Goal: Information Seeking & Learning: Check status

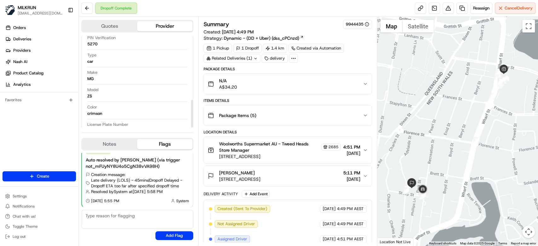
scroll to position [209, 0]
click at [337, 79] on div "N/A A$34.20" at bounding box center [285, 84] width 155 height 13
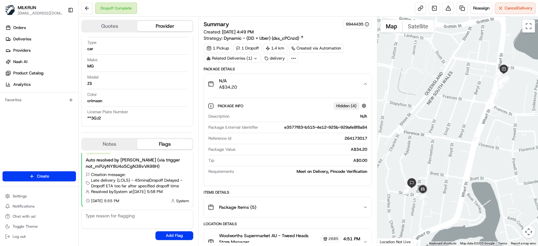
click at [337, 79] on div "N/A A$34.20" at bounding box center [285, 84] width 155 height 13
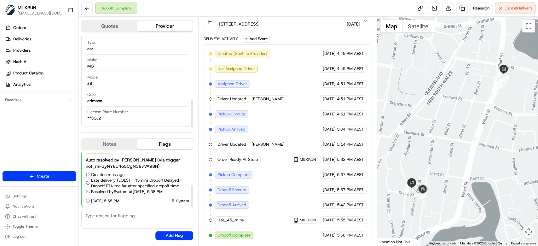
scroll to position [78, 0]
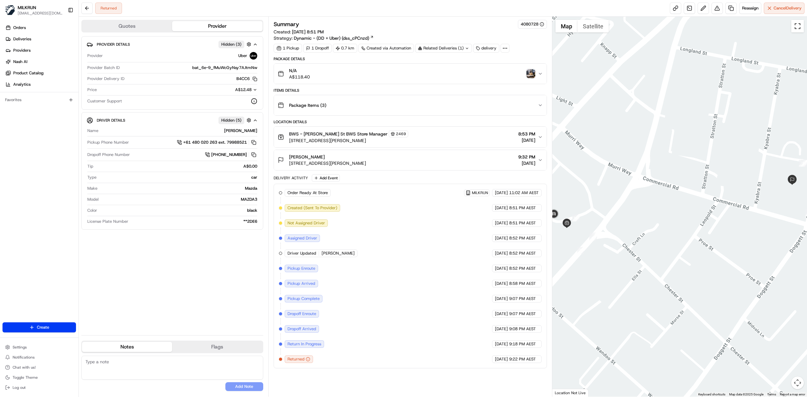
click at [799, 28] on button "Toggle fullscreen view" at bounding box center [797, 26] width 13 height 13
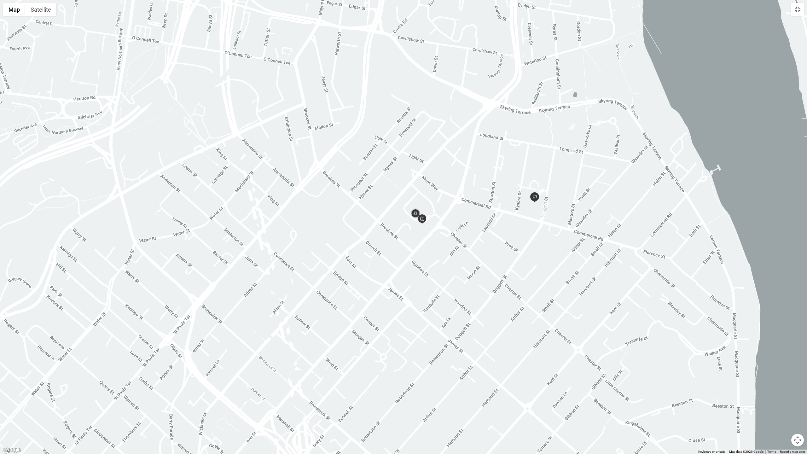
click at [799, 9] on button "Toggle fullscreen view" at bounding box center [797, 9] width 13 height 13
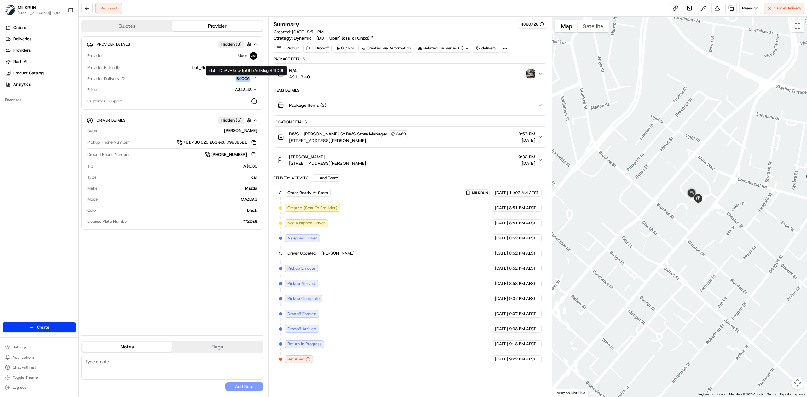
drag, startPoint x: 232, startPoint y: 78, endPoint x: 249, endPoint y: 80, distance: 16.5
click at [249, 80] on div "B4CC6 Copy del_sD5P7EJoTqGpOhlxArtMxg B4CC6" at bounding box center [192, 79] width 130 height 6
copy button "B4CC6"
drag, startPoint x: 497, startPoint y: 76, endPoint x: 497, endPoint y: 80, distance: 3.8
click at [497, 76] on div "N/A A$118.40" at bounding box center [408, 73] width 260 height 13
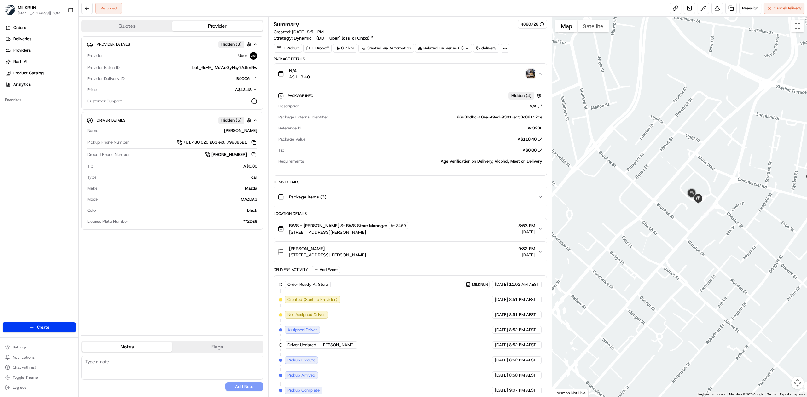
click at [528, 72] on img "button" at bounding box center [530, 73] width 9 height 9
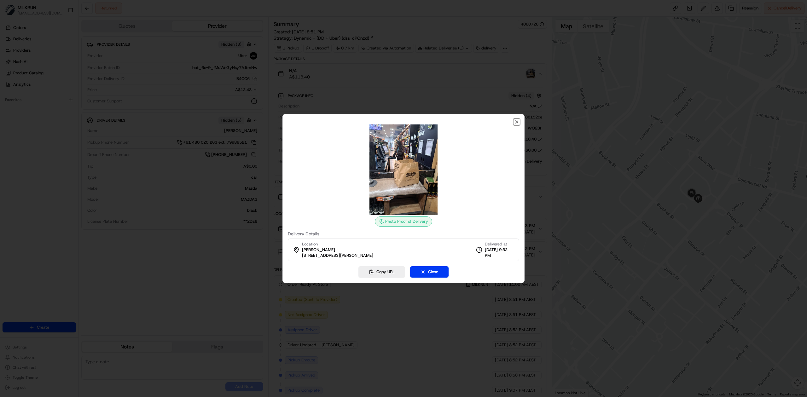
click at [518, 120] on icon "button" at bounding box center [516, 121] width 5 height 5
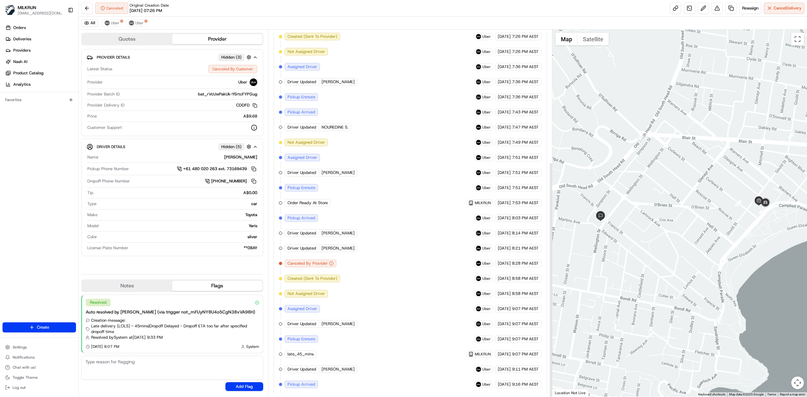
scroll to position [207, 0]
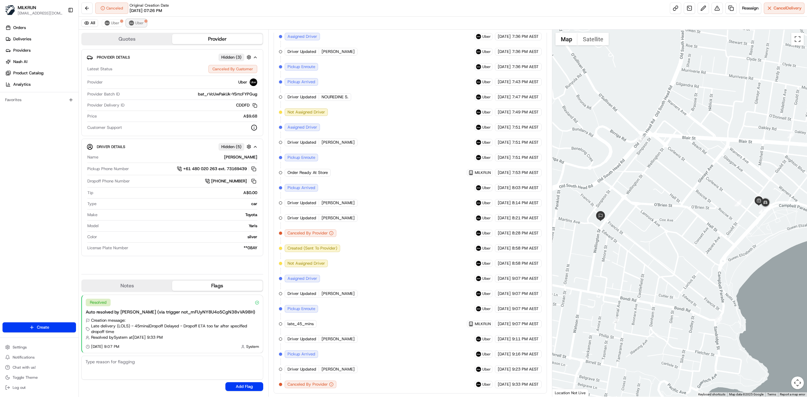
click at [141, 23] on span "Uber" at bounding box center [139, 22] width 9 height 5
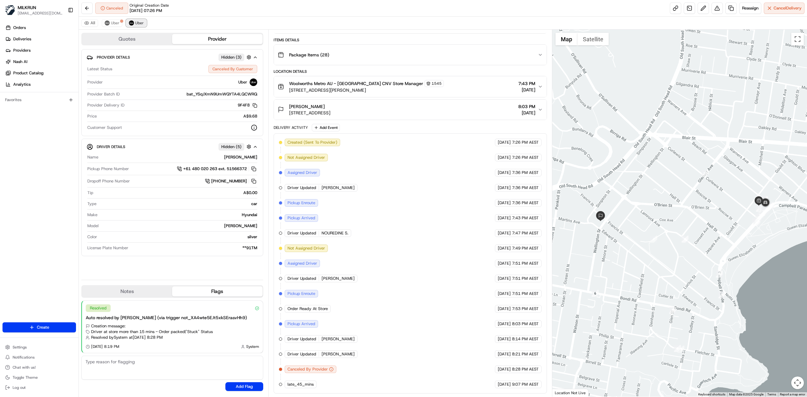
scroll to position [68, 0]
click at [104, 19] on div "All Uber Uber" at bounding box center [443, 23] width 728 height 13
click at [109, 21] on img at bounding box center [107, 22] width 5 height 5
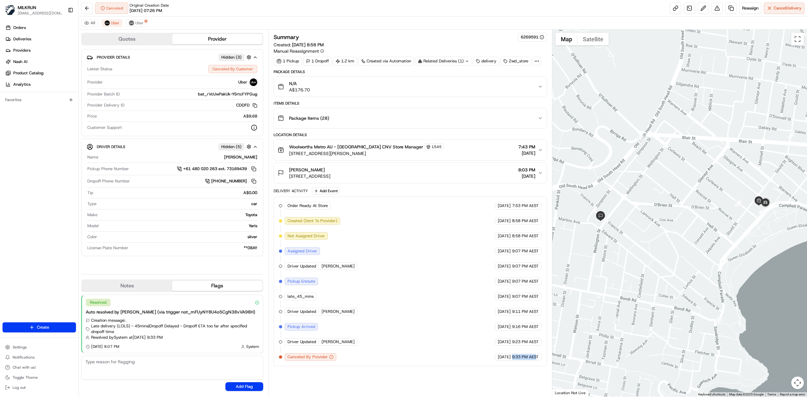
drag, startPoint x: 511, startPoint y: 361, endPoint x: 535, endPoint y: 358, distance: 24.4
click at [535, 358] on span "9:33 PM AEST" at bounding box center [525, 357] width 27 height 6
drag, startPoint x: 316, startPoint y: 168, endPoint x: 286, endPoint y: 171, distance: 30.4
click at [286, 171] on button "Steve Swan 78 Wellington St, Bondi Beach, NSW 2026, AU 8:03 PM 19/08/2025" at bounding box center [410, 173] width 273 height 20
drag, startPoint x: 315, startPoint y: 171, endPoint x: 284, endPoint y: 171, distance: 30.6
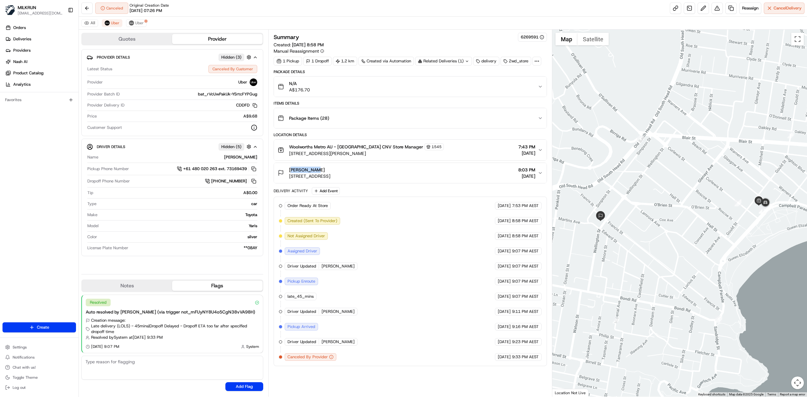
click at [284, 171] on div "Steve Swan 78 Wellington St, Bondi Beach, NSW 2026, AU" at bounding box center [304, 173] width 53 height 13
copy span "Steve Swan"
click at [141, 24] on span "Uber" at bounding box center [139, 22] width 9 height 5
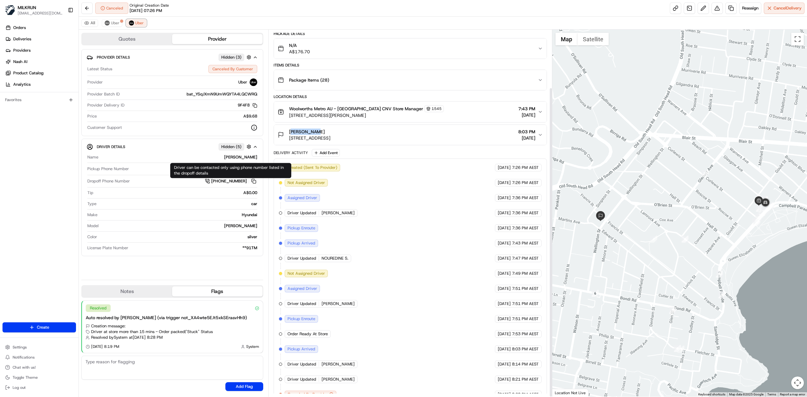
scroll to position [68, 0]
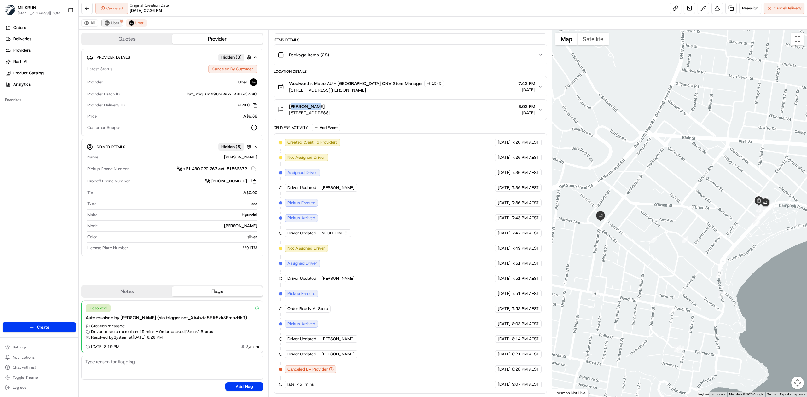
click at [108, 22] on img at bounding box center [107, 22] width 5 height 5
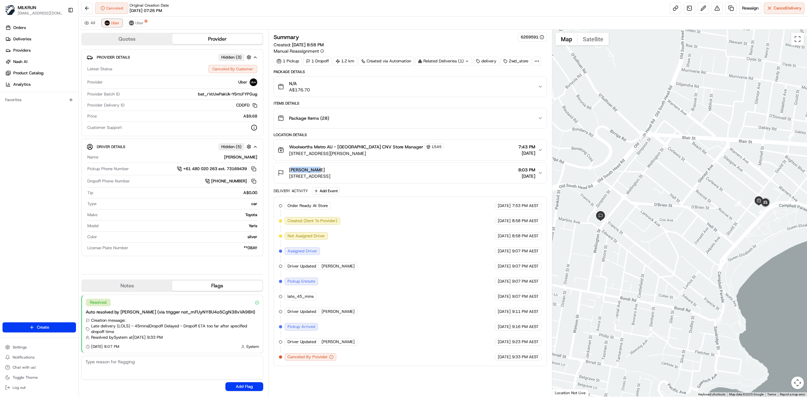
scroll to position [0, 0]
drag, startPoint x: 512, startPoint y: 360, endPoint x: 520, endPoint y: 361, distance: 8.2
click at [520, 360] on span "9:33 PM AEST" at bounding box center [525, 357] width 27 height 6
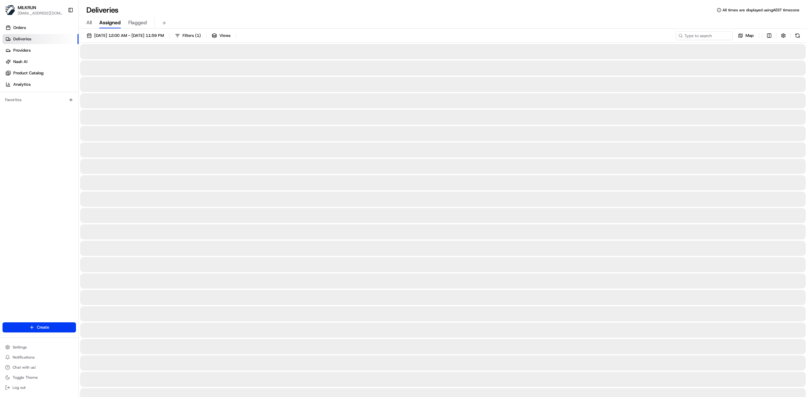
click at [87, 21] on span "All" at bounding box center [88, 23] width 5 height 8
click at [699, 36] on input at bounding box center [695, 35] width 76 height 9
paste input "Steve Swan"
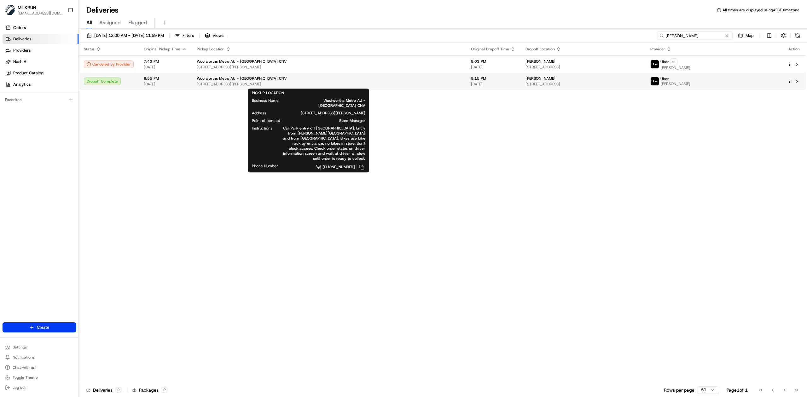
type input "Steve Swan"
click at [379, 79] on div "Woolworths Metro AU - Bondi Beach CNV" at bounding box center [329, 78] width 264 height 5
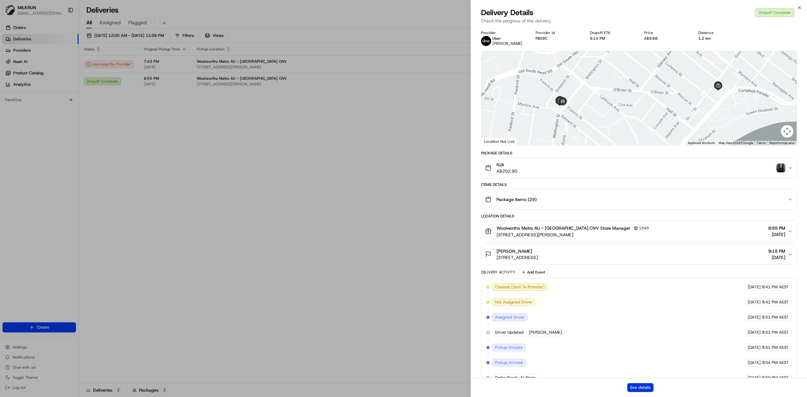
click at [641, 389] on button "See details" at bounding box center [640, 387] width 26 height 9
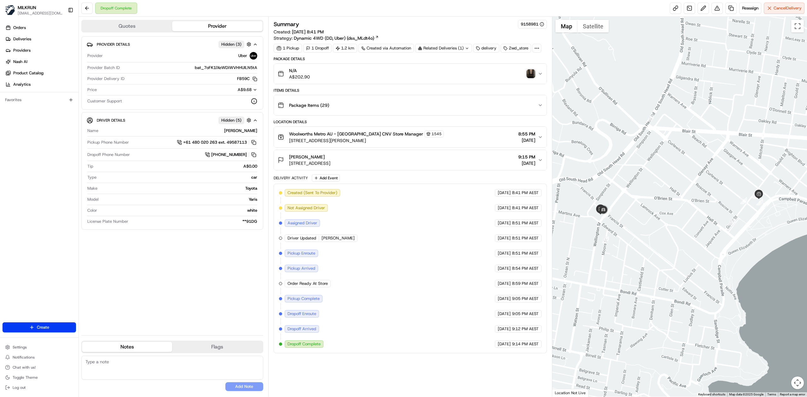
click at [529, 163] on span "[DATE]" at bounding box center [526, 163] width 17 height 6
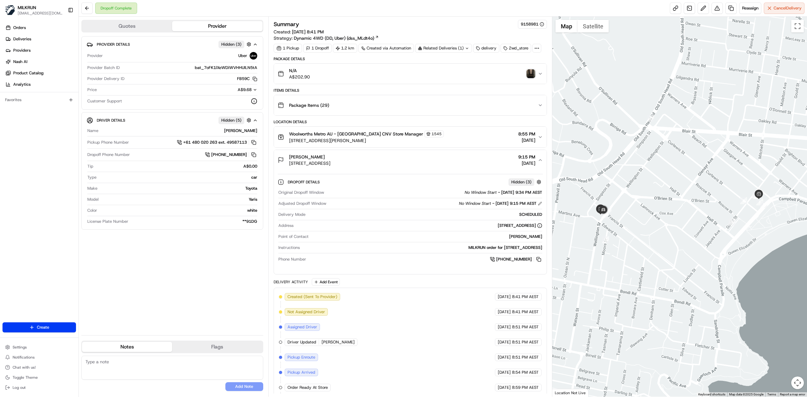
click at [529, 163] on span "[DATE]" at bounding box center [526, 163] width 17 height 6
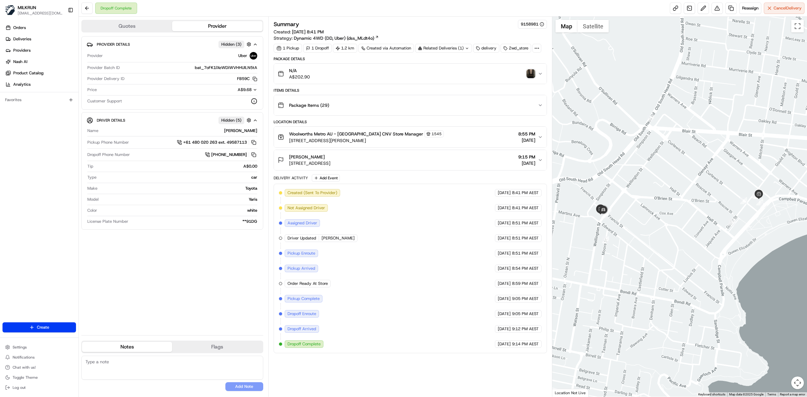
click at [531, 70] on div "N/A A$202.90" at bounding box center [408, 73] width 260 height 13
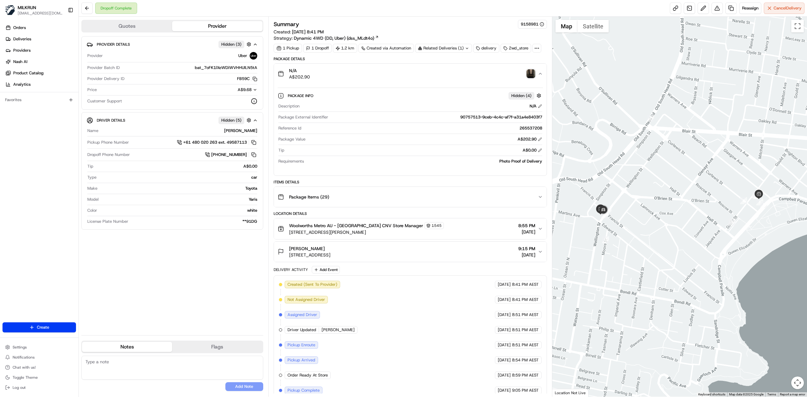
click at [496, 76] on div "N/A A$202.90" at bounding box center [408, 73] width 260 height 13
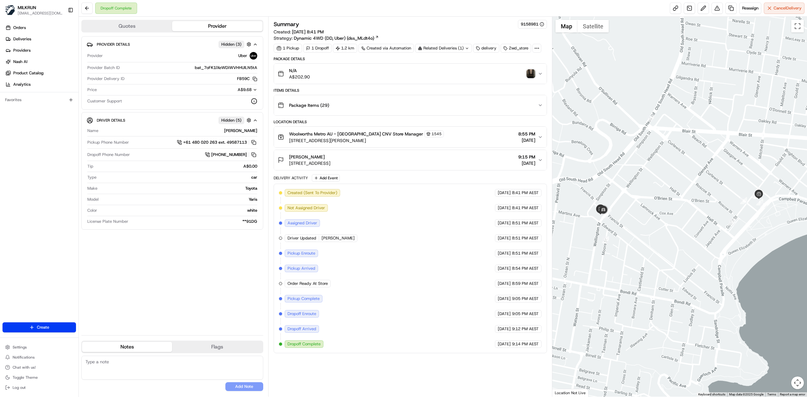
click at [532, 72] on img "button" at bounding box center [530, 73] width 9 height 9
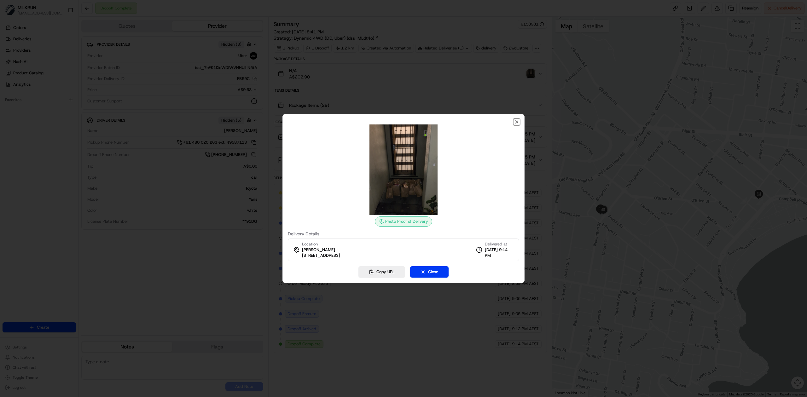
click at [516, 121] on icon "button" at bounding box center [516, 121] width 5 height 5
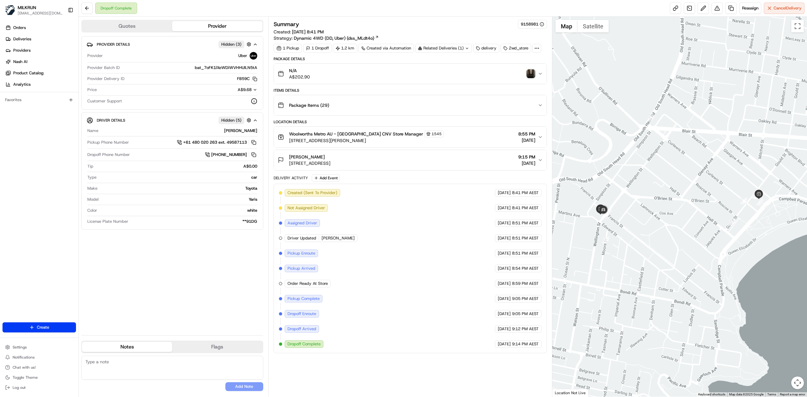
drag, startPoint x: 509, startPoint y: 348, endPoint x: 527, endPoint y: 349, distance: 18.6
click at [527, 348] on div "19/08/2025 9:14 PM AEST" at bounding box center [518, 344] width 47 height 8
click at [527, 347] on span "9:14 PM AEST" at bounding box center [525, 344] width 27 height 6
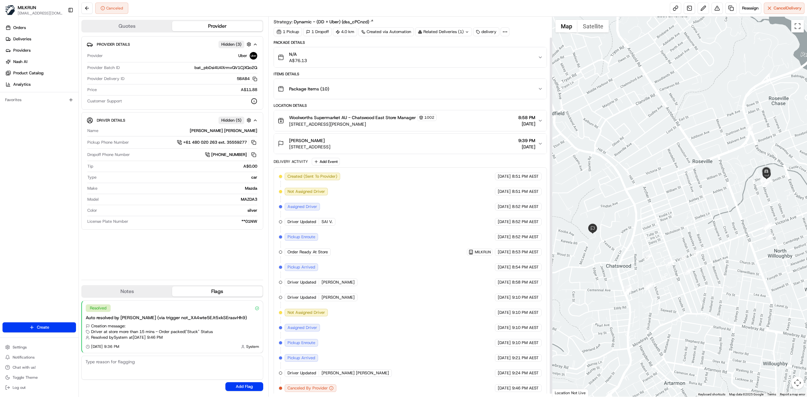
scroll to position [25, 0]
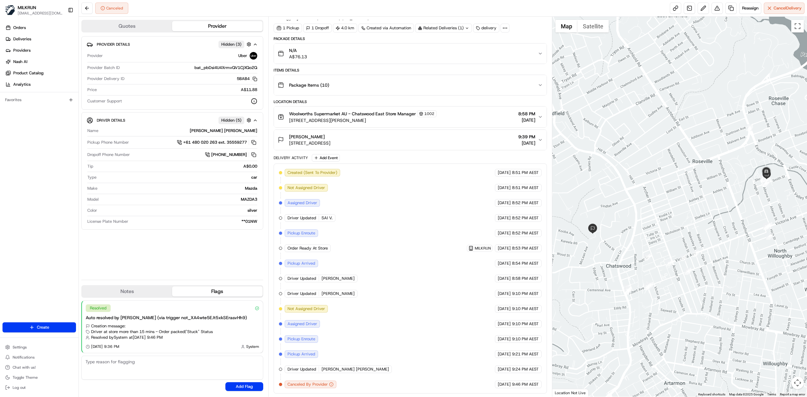
drag, startPoint x: 510, startPoint y: 385, endPoint x: 528, endPoint y: 374, distance: 21.4
click at [537, 380] on div "Created (Sent To Provider) Uber [DATE] 8:51 PM AEST Not Assigned Driver Uber [D…" at bounding box center [410, 278] width 263 height 219
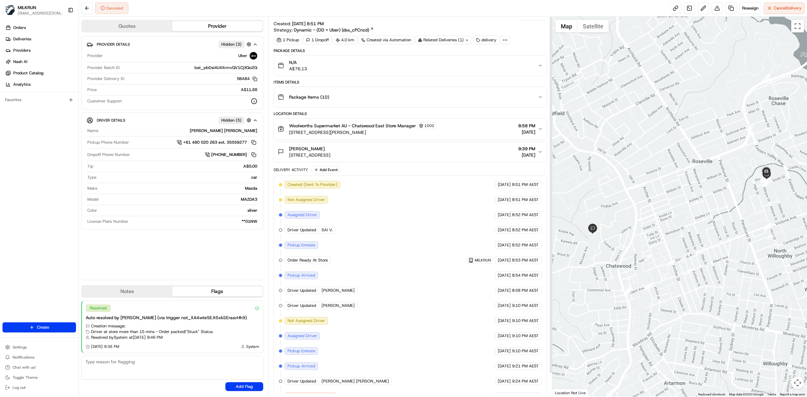
scroll to position [0, 0]
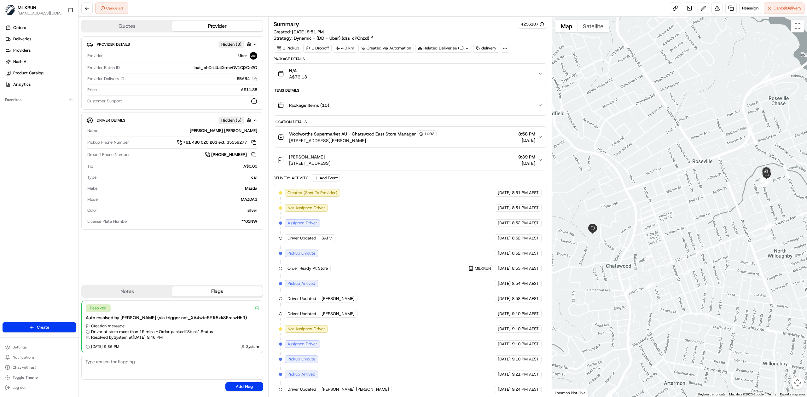
click at [408, 76] on div "N/A A$76.13" at bounding box center [408, 73] width 260 height 13
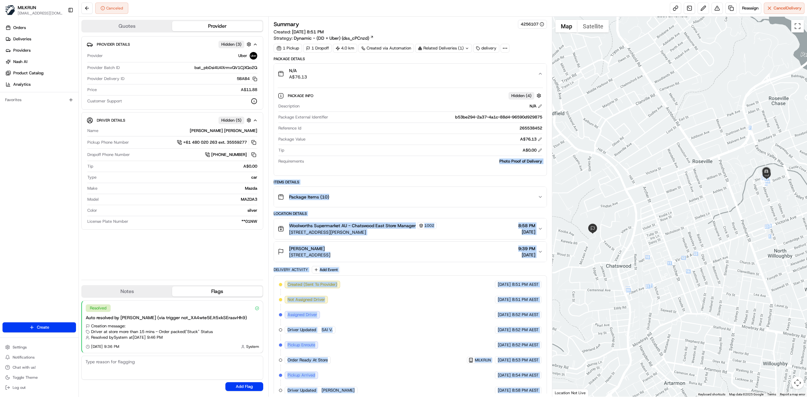
drag, startPoint x: 513, startPoint y: 162, endPoint x: 502, endPoint y: 163, distance: 10.1
click at [566, 163] on div "Quotes Provider Provider Details Hidden ( 3 ) Provider Uber Provider Batch ID b…" at bounding box center [443, 207] width 728 height 380
click at [486, 161] on div "Photo Proof of Delivery" at bounding box center [424, 162] width 236 height 6
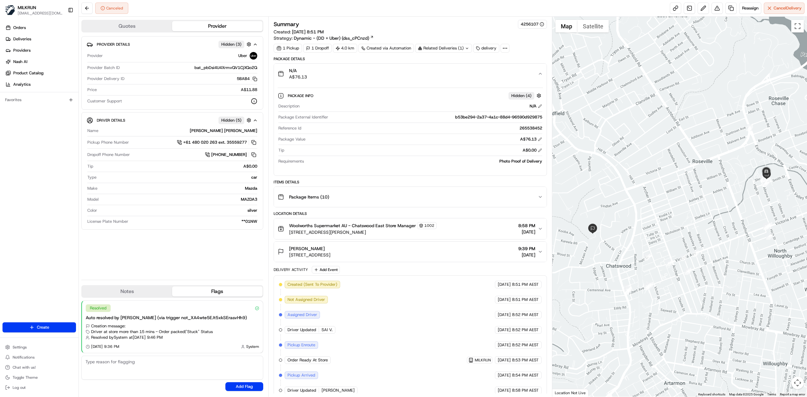
click at [385, 75] on div "N/A A$76.13" at bounding box center [408, 73] width 260 height 13
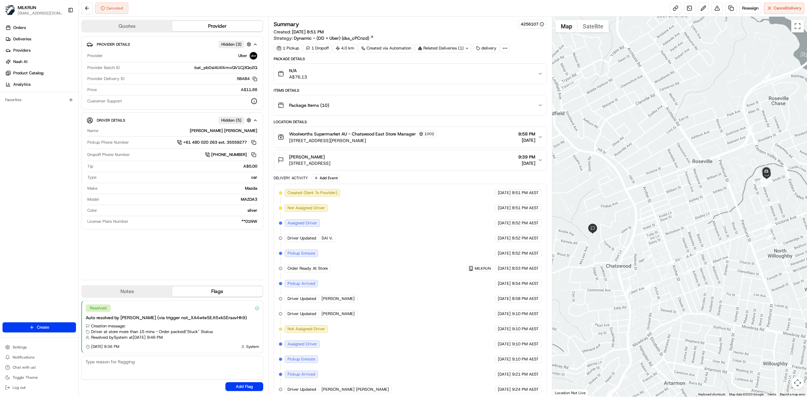
click at [385, 75] on div "N/A A$76.13" at bounding box center [408, 73] width 260 height 13
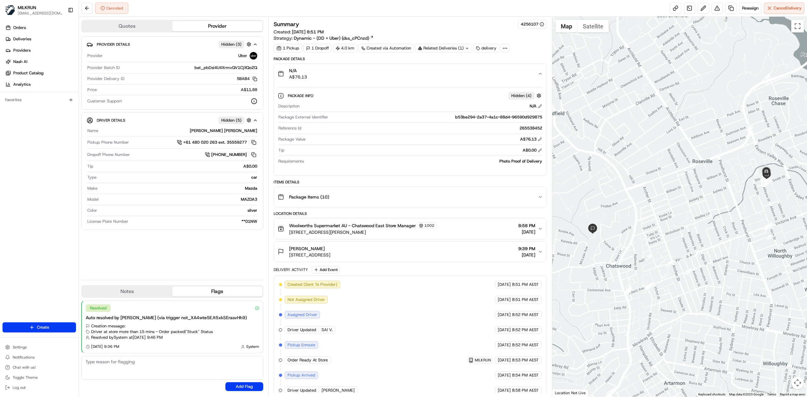
click at [385, 75] on div "N/A A$76.13" at bounding box center [408, 73] width 260 height 13
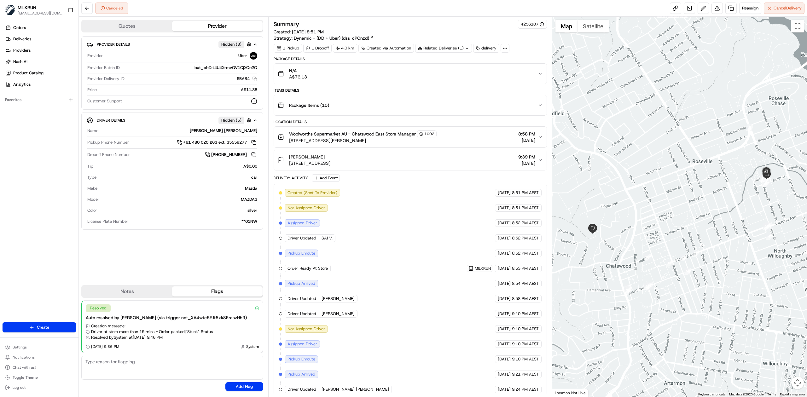
click at [385, 75] on div "N/A A$76.13" at bounding box center [408, 73] width 260 height 13
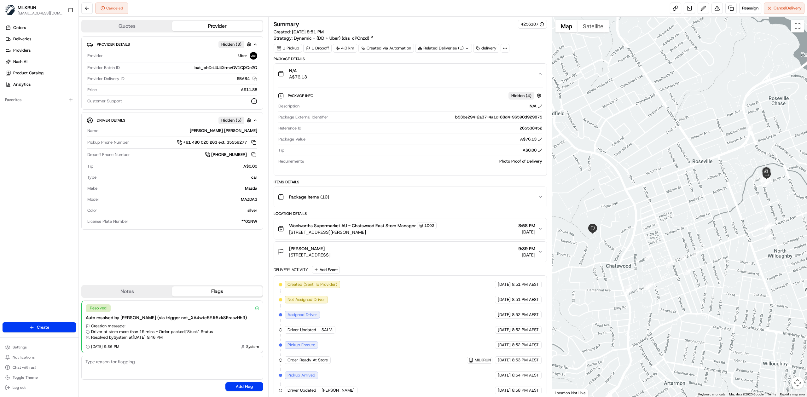
click at [458, 69] on div "N/A A$76.13" at bounding box center [408, 73] width 260 height 13
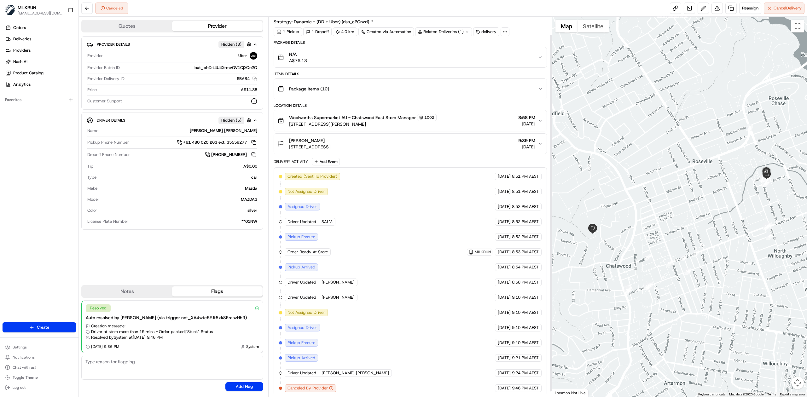
scroll to position [25, 0]
